Goal: Information Seeking & Learning: Learn about a topic

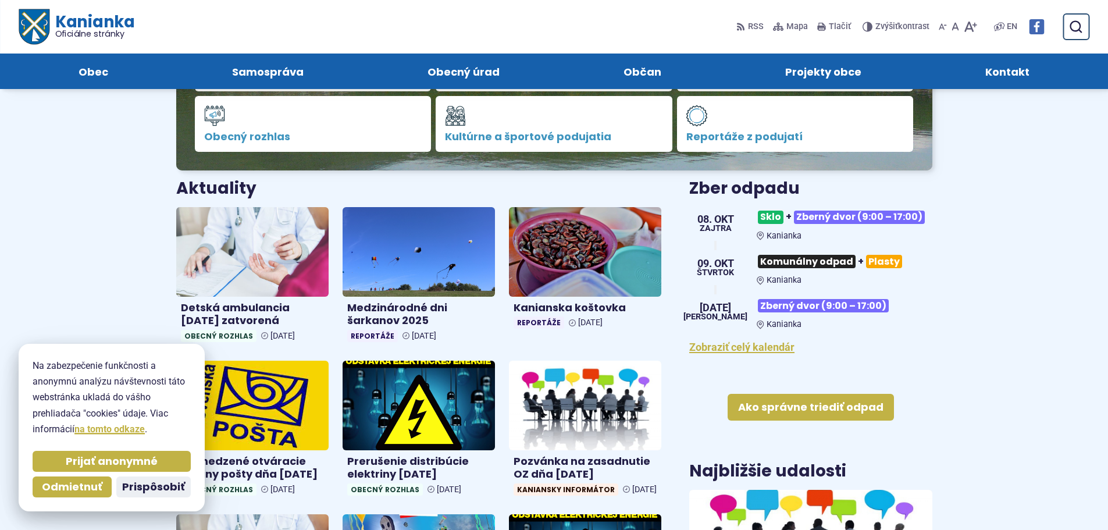
scroll to position [291, 0]
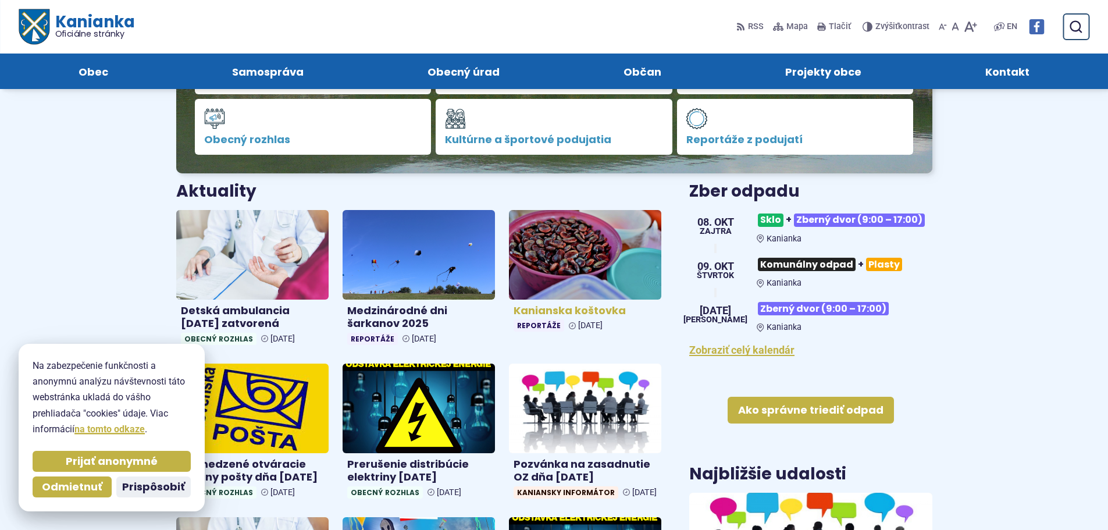
click at [578, 310] on h4 "Kanianska koštovka" at bounding box center [585, 310] width 143 height 13
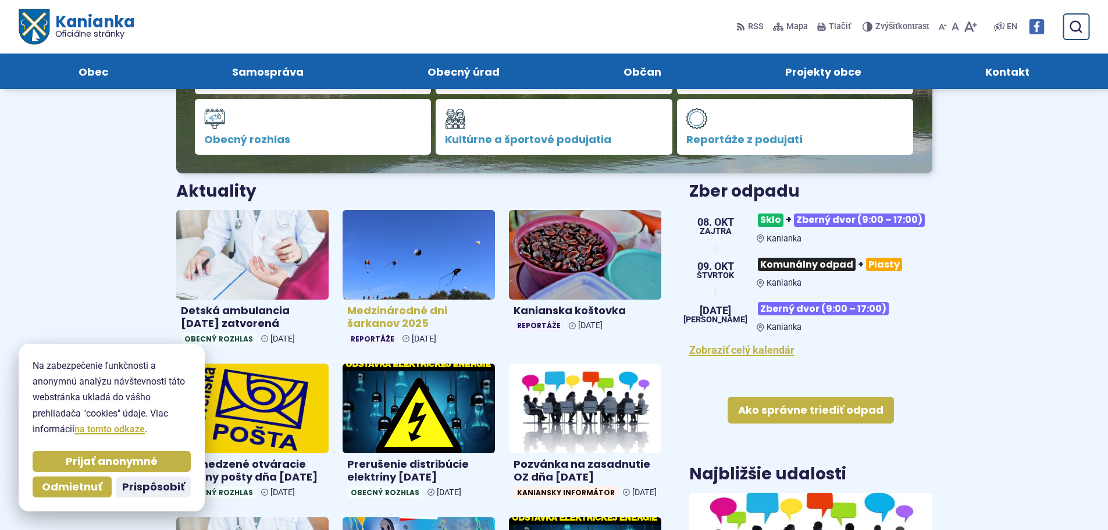
click at [402, 301] on link "Medzinárodné dni šarkanov 2025 Reportáže 06. okt 2025" at bounding box center [419, 280] width 152 height 140
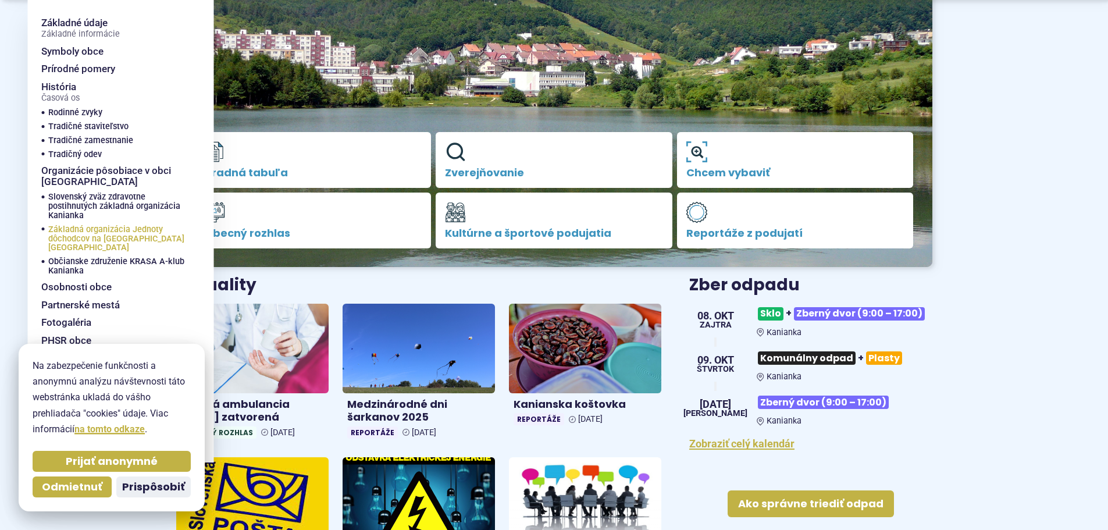
scroll to position [233, 0]
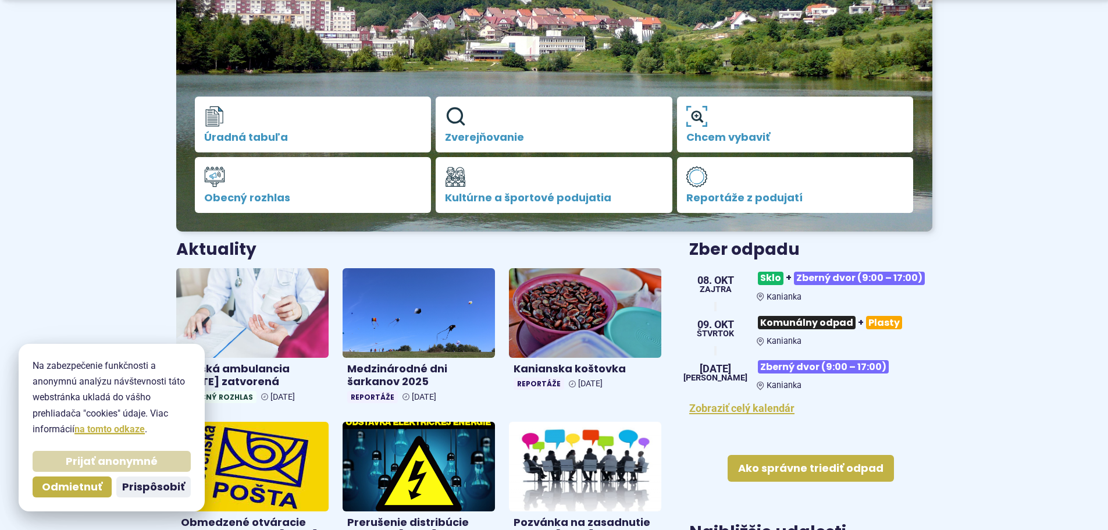
click at [114, 467] on span "Prijať anonymné" at bounding box center [112, 461] width 92 height 13
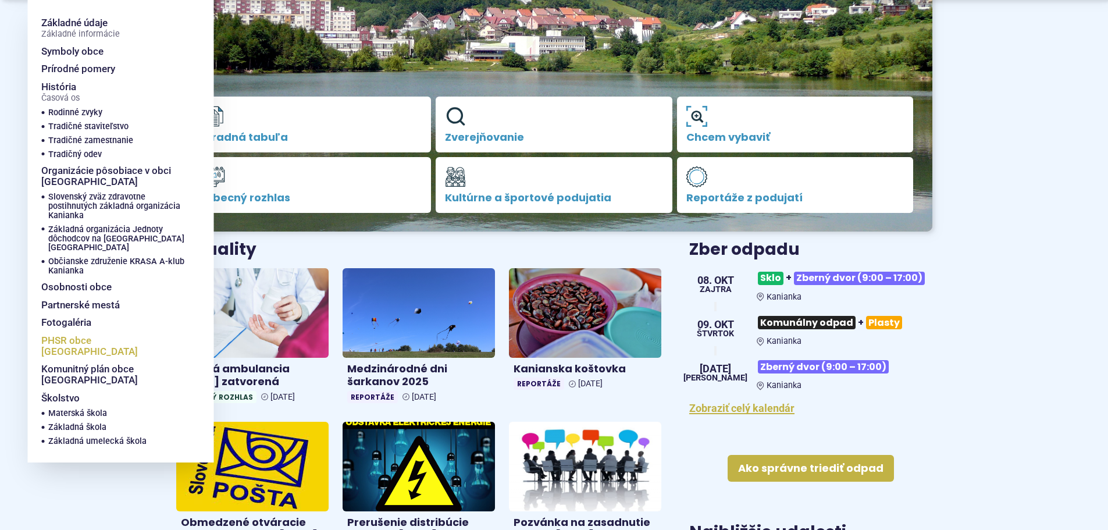
click at [90, 335] on span "PHSR obce [GEOGRAPHIC_DATA]" at bounding box center [113, 346] width 144 height 29
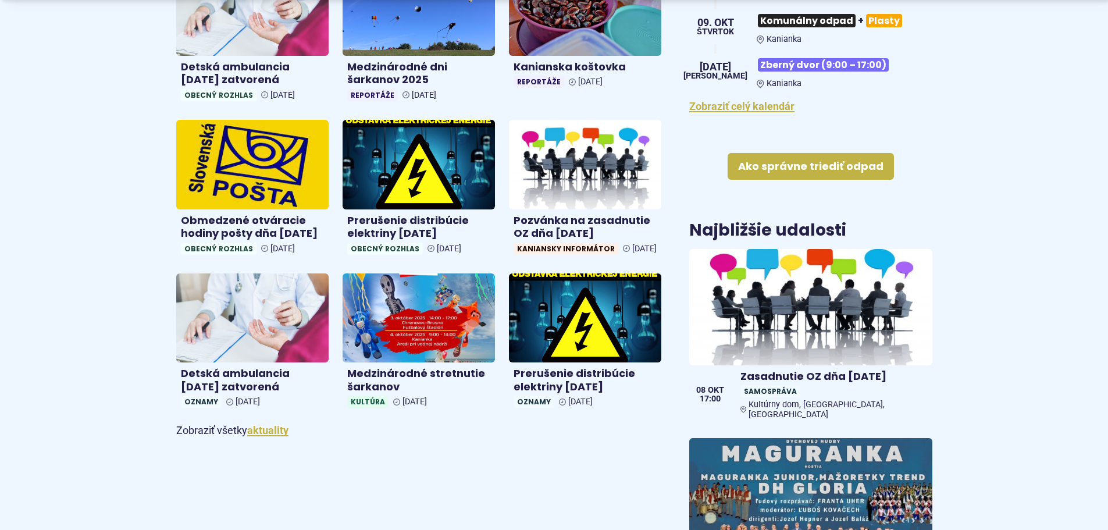
scroll to position [698, 0]
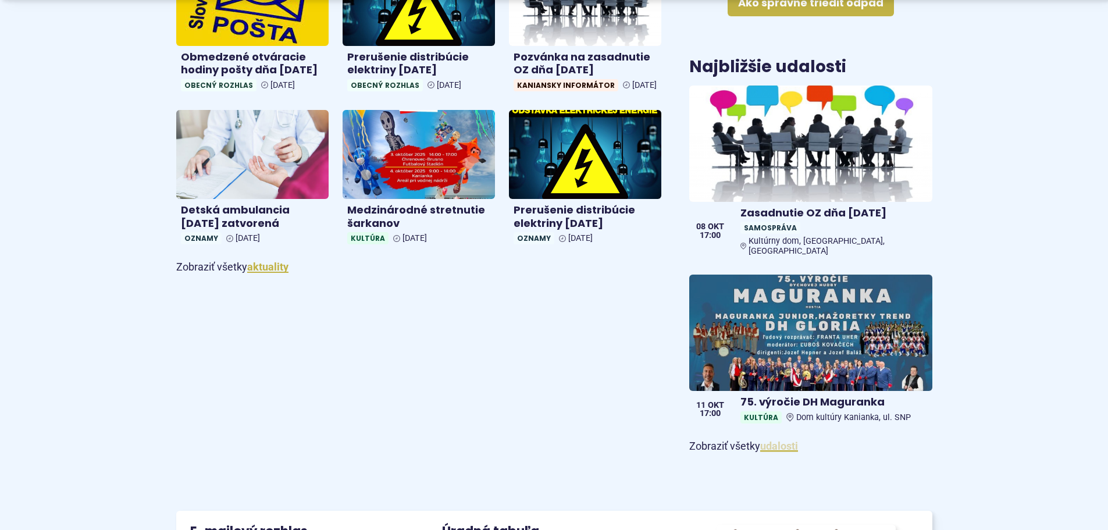
click at [774, 440] on link "udalosti" at bounding box center [779, 446] width 38 height 12
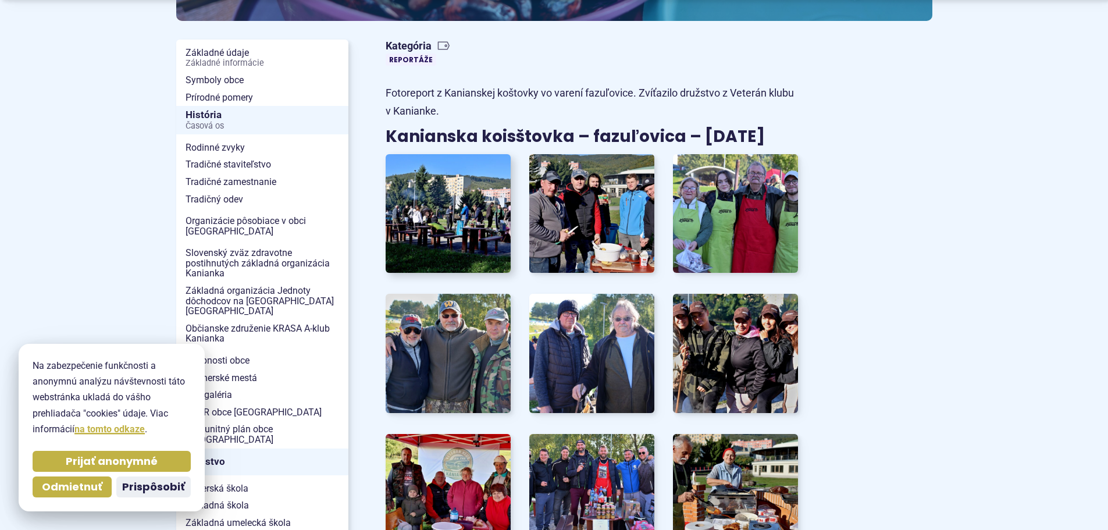
scroll to position [291, 0]
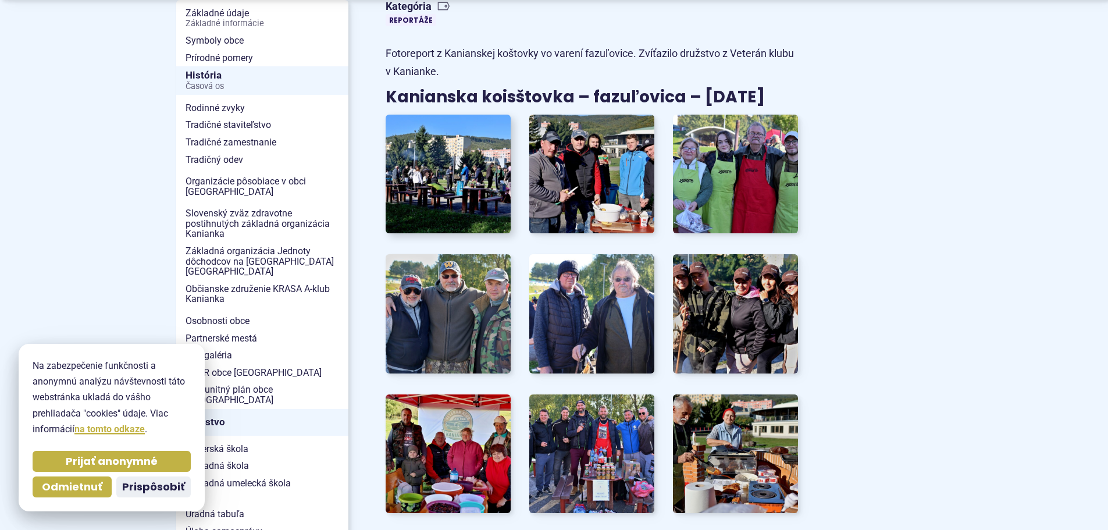
click at [485, 186] on img at bounding box center [448, 173] width 138 height 131
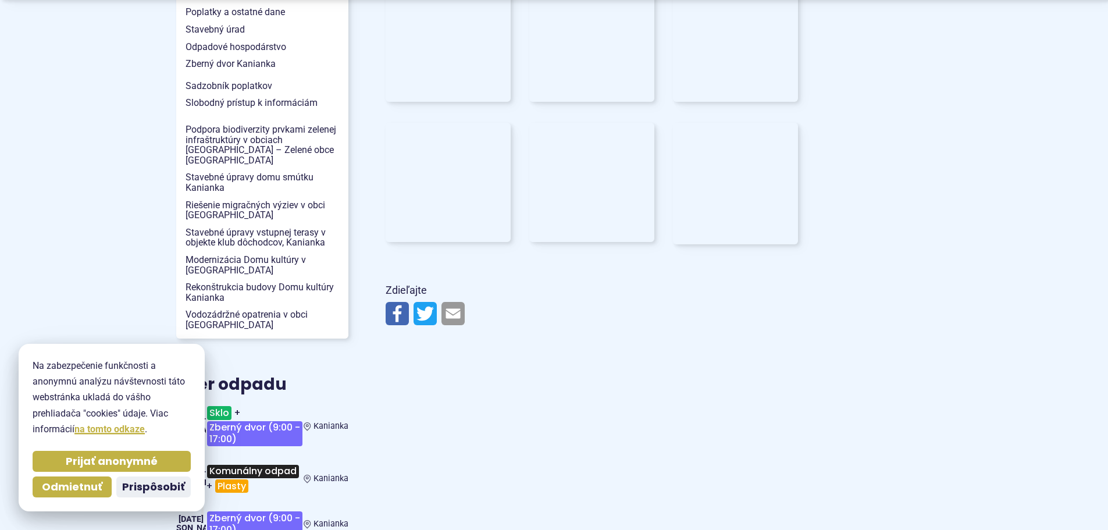
scroll to position [1280, 0]
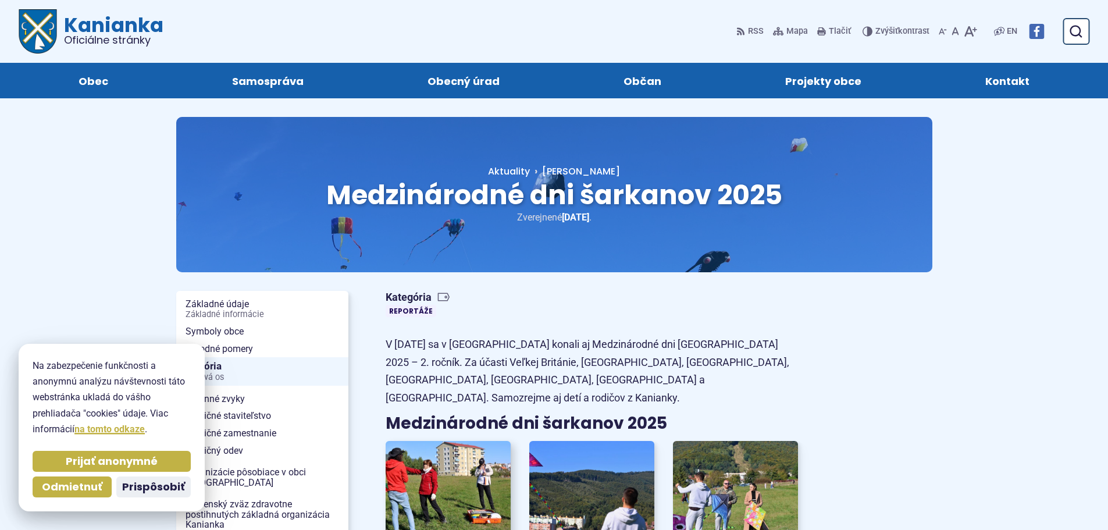
click at [435, 455] on img at bounding box center [448, 500] width 138 height 131
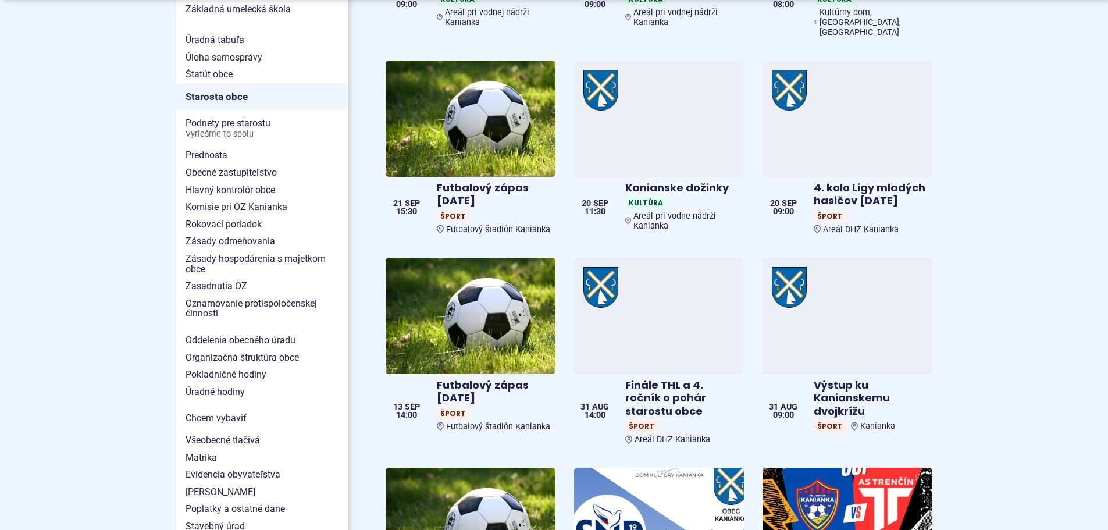
scroll to position [756, 0]
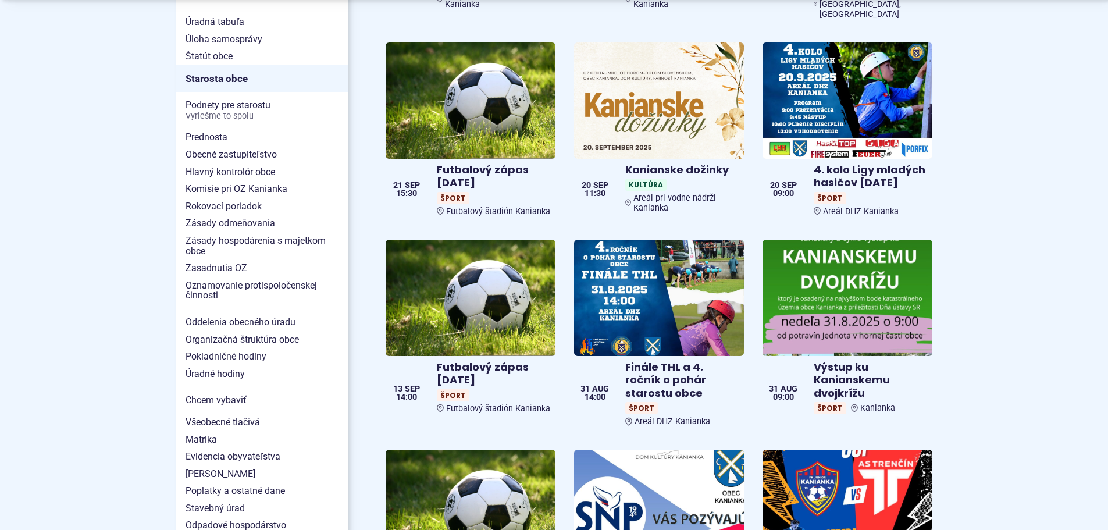
click at [646, 441] on img at bounding box center [658, 508] width 195 height 134
